Goal: Transaction & Acquisition: Purchase product/service

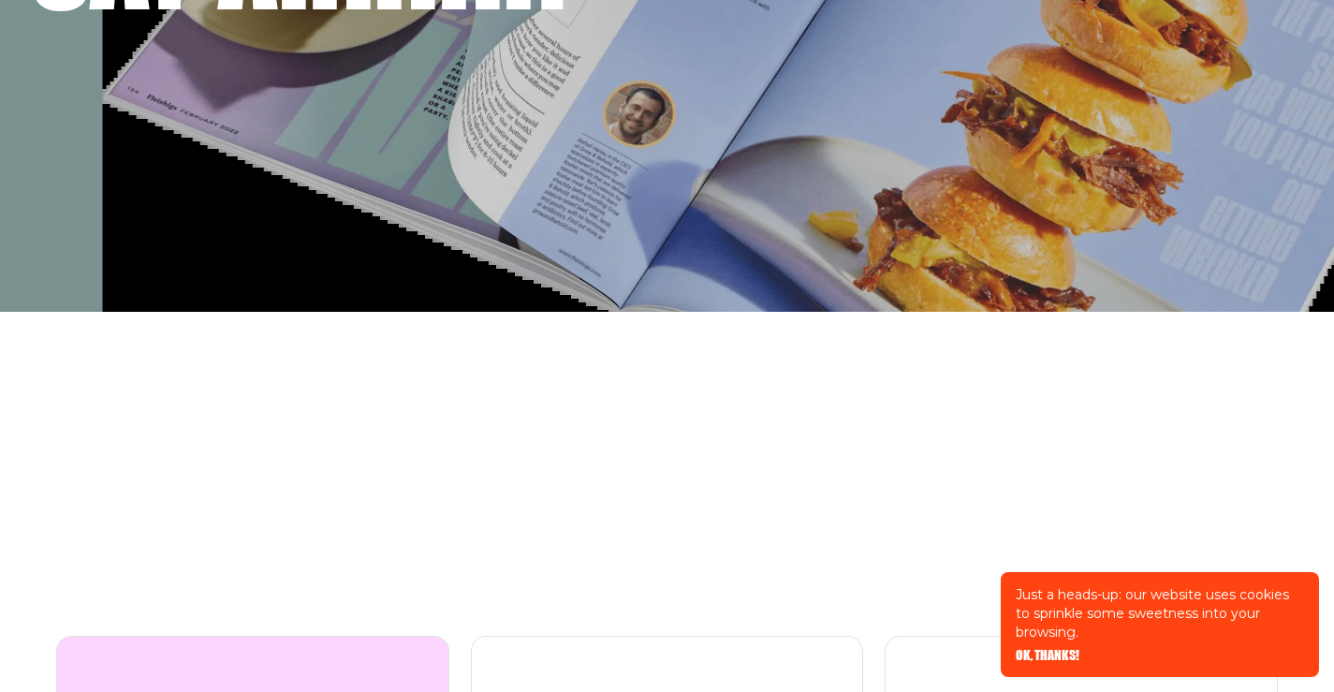
scroll to position [843, 0]
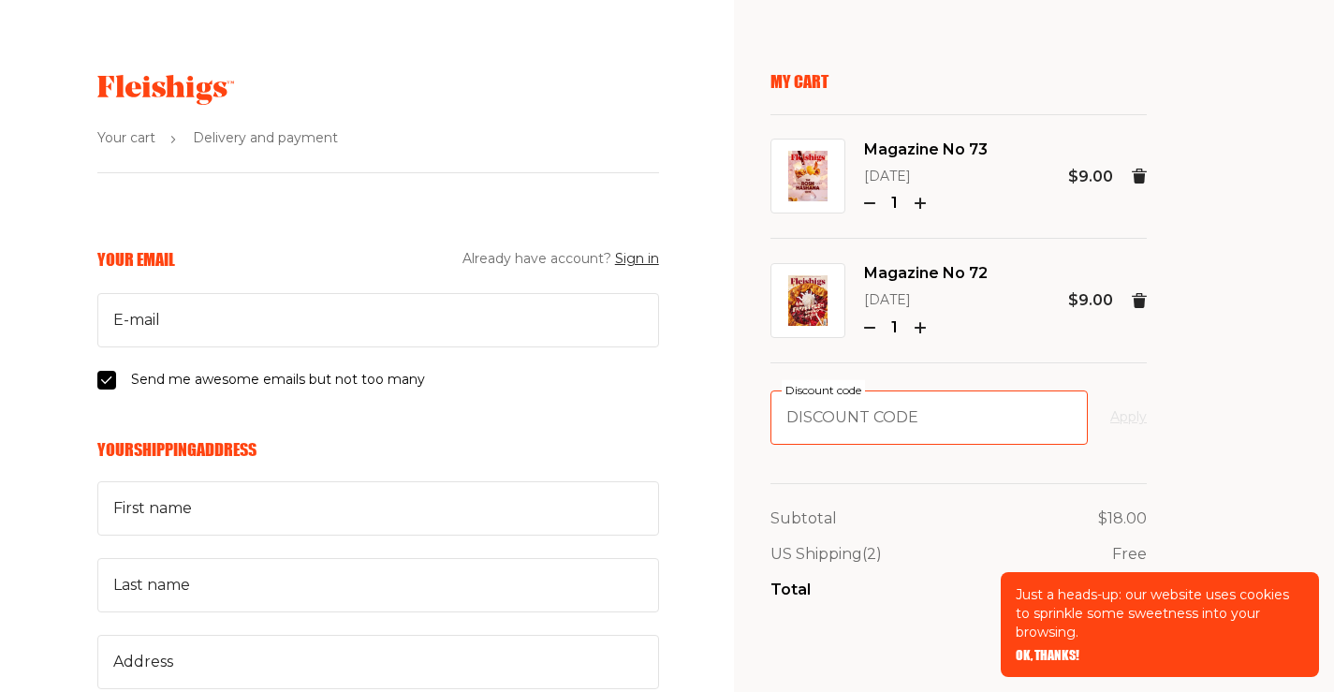
click at [868, 422] on input "Discount code" at bounding box center [929, 417] width 317 height 54
paste input "FARMFRESH"
type input "FARMFRESH"
click at [1130, 414] on button "Apply" at bounding box center [1129, 417] width 37 height 22
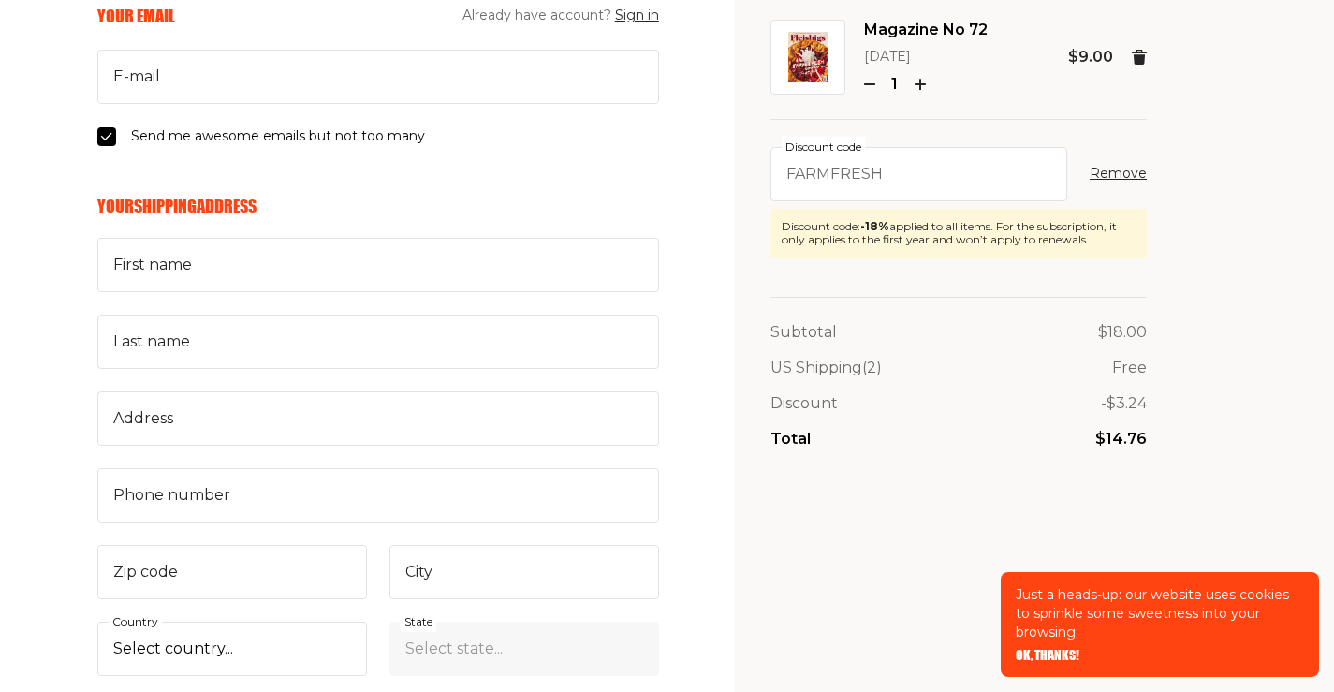
scroll to position [187, 0]
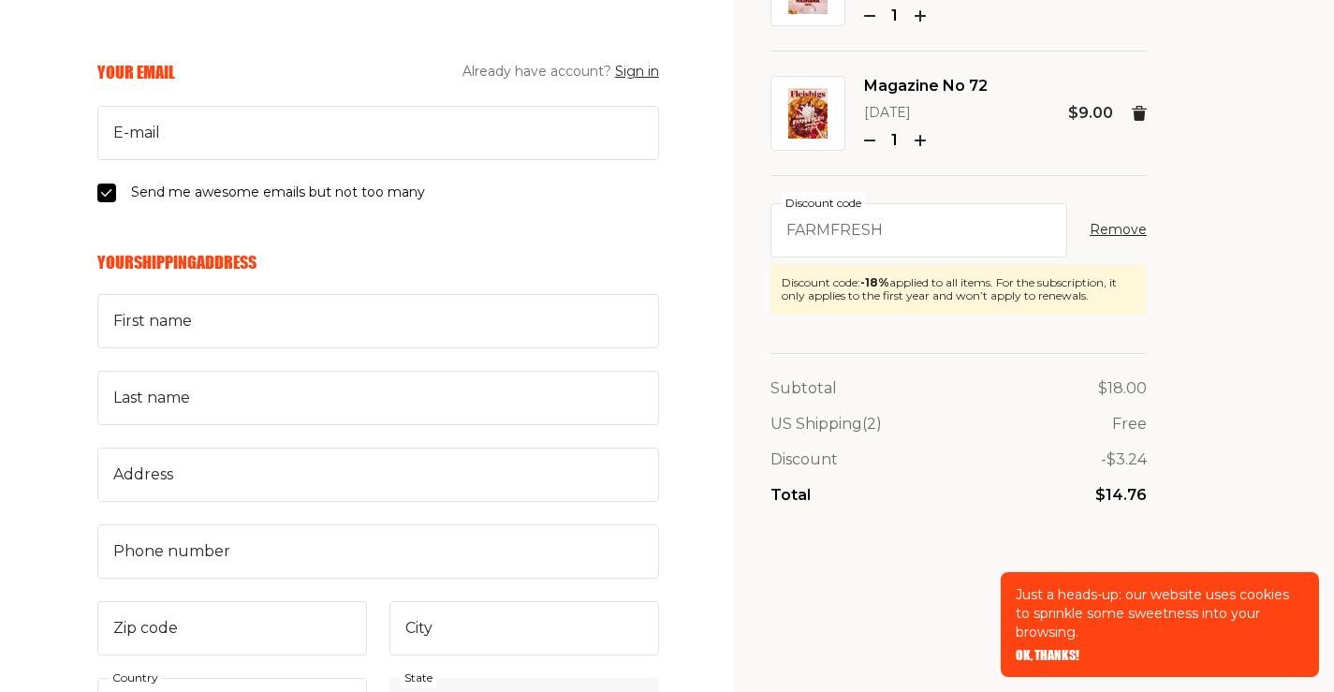
click at [1257, 46] on aside "My Cart Magazine No 73 [DATE] 1 $9.00 Magazine No 72 [DATE] 1 $9.00 FARMFRESH D…" at bounding box center [1034, 665] width 600 height 1704
